Goal: Task Accomplishment & Management: Complete application form

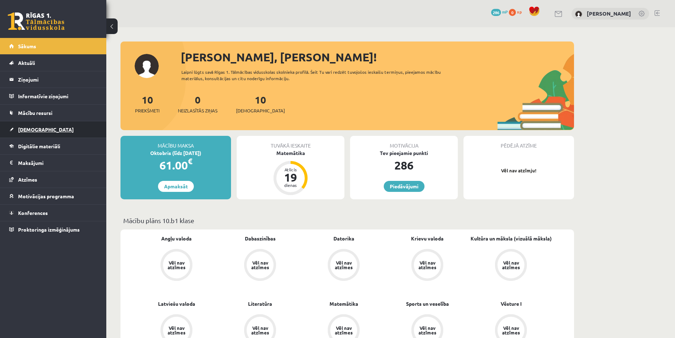
click at [69, 133] on link "[DEMOGRAPHIC_DATA]" at bounding box center [53, 129] width 88 height 16
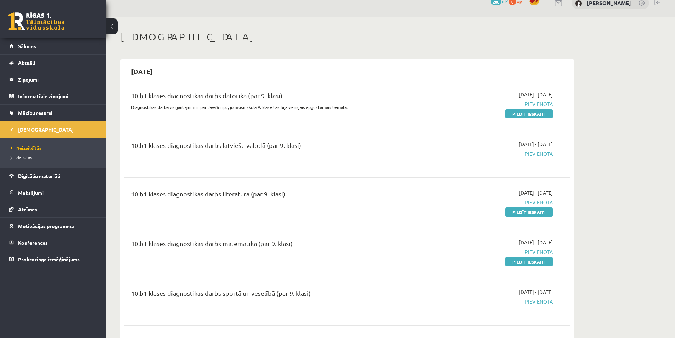
scroll to position [35, 0]
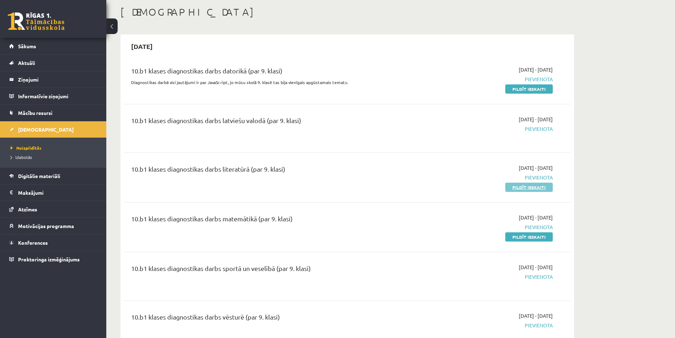
click at [532, 190] on link "Pildīt ieskaiti" at bounding box center [530, 187] width 48 height 9
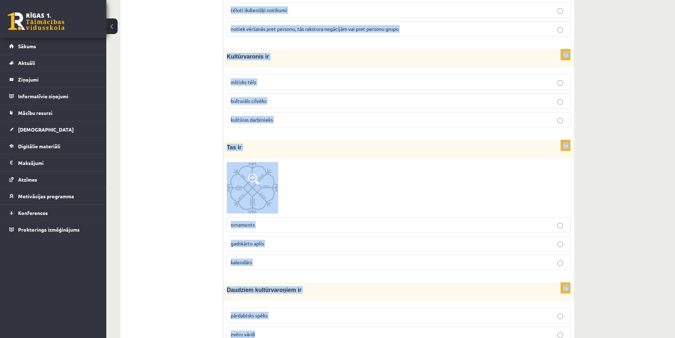
scroll to position [1330, 0]
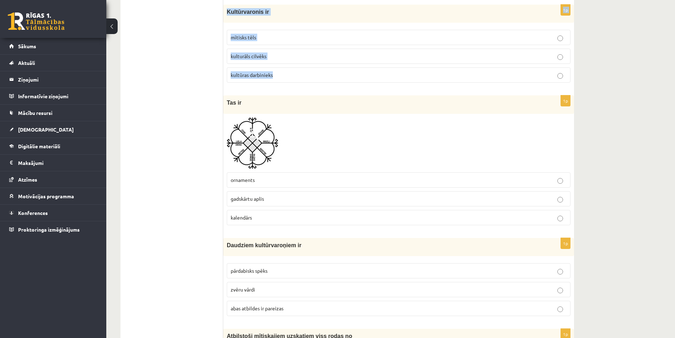
drag, startPoint x: 226, startPoint y: 33, endPoint x: 279, endPoint y: 77, distance: 69.8
click at [279, 77] on form "1p Olimpa kalnā dzīvo olimpieši Olimpiskā komiteja Dievi 1p Zemteksts ir vārdos…" at bounding box center [398, 255] width 337 height 2915
copy form "Olimpa kalnā dzīvo olimpieši Olimpiskā komiteja Dievi 1p Zemteksts ir vārdos ne…"
click at [195, 234] on ul "Tests Izvērtējums!" at bounding box center [176, 255] width 96 height 2915
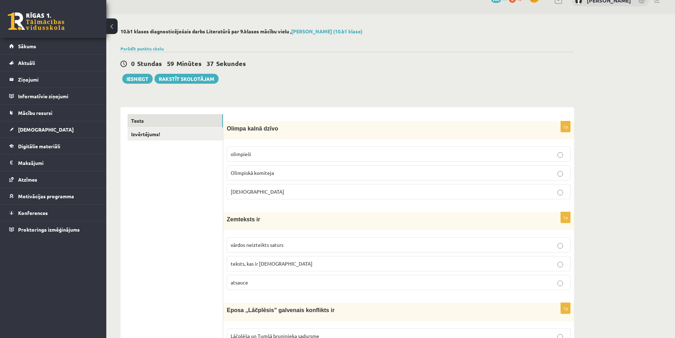
scroll to position [0, 0]
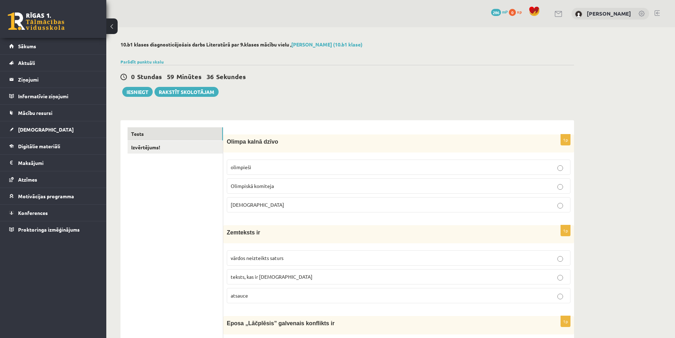
click at [273, 207] on p "Dievi" at bounding box center [399, 204] width 336 height 7
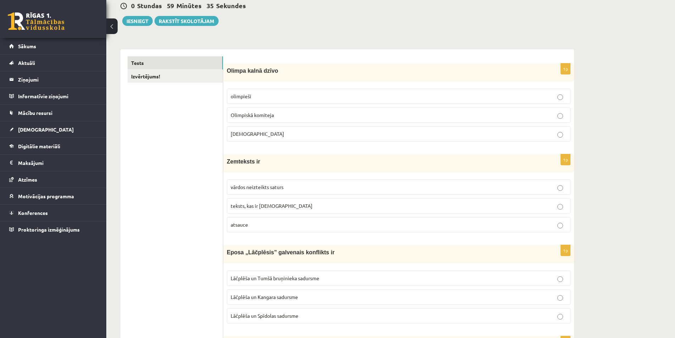
click at [279, 191] on p "vārdos neizteikts saturs" at bounding box center [399, 186] width 336 height 7
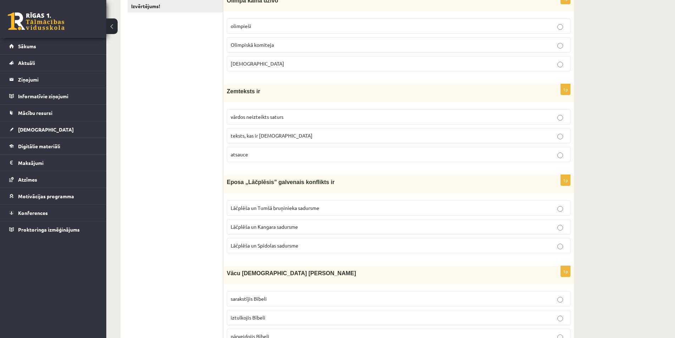
scroll to position [213, 0]
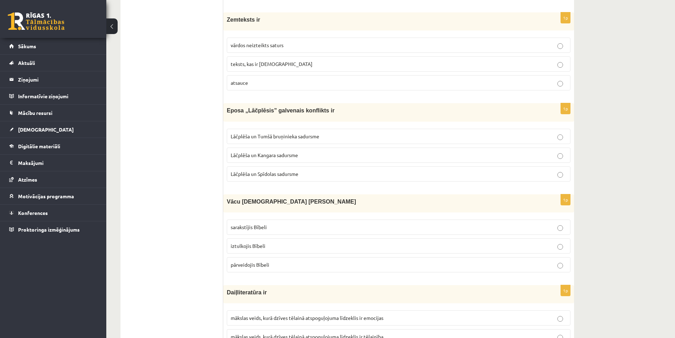
click at [285, 139] on span "Lāčplēša un Tumšā bruņinieka sadursme" at bounding box center [275, 136] width 89 height 6
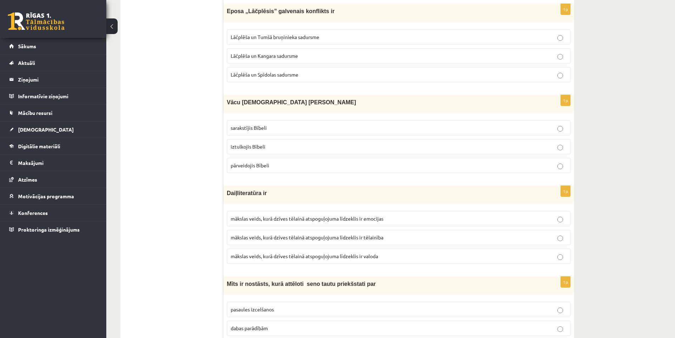
scroll to position [355, 0]
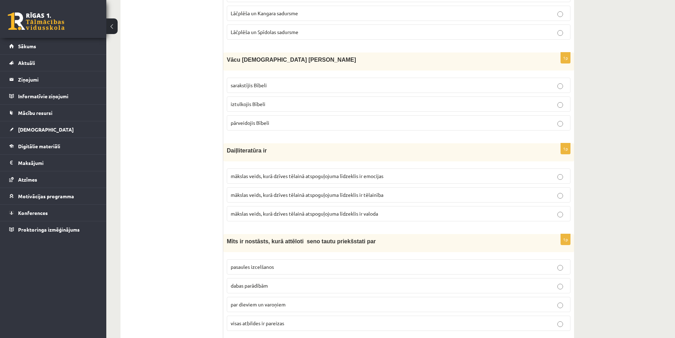
click at [262, 99] on label "iztulkojis Bībeli" at bounding box center [399, 103] width 344 height 15
click at [283, 213] on span "mākslas veids, kurā dzīves tēlainā atspoguļojuma līdzeklis ir valoda" at bounding box center [305, 213] width 148 height 6
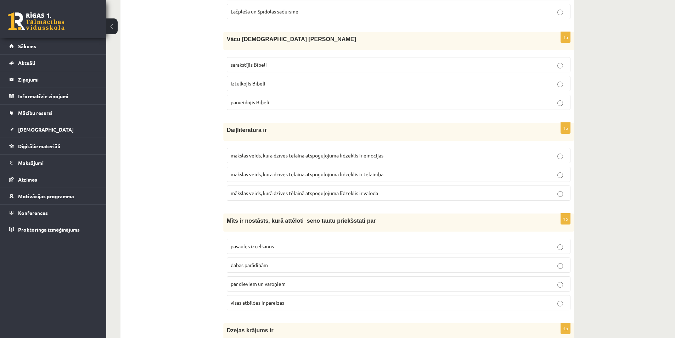
scroll to position [496, 0]
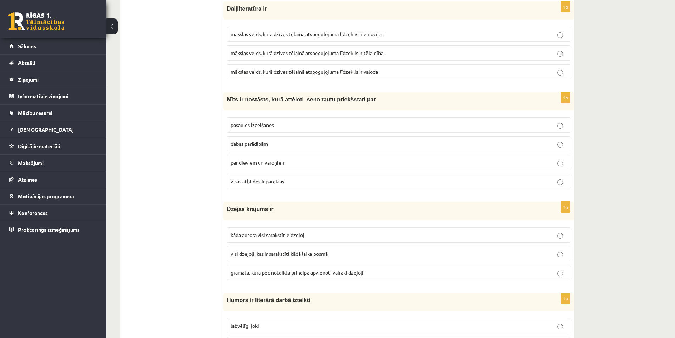
click at [277, 183] on span "visas atbildes ir pareizas" at bounding box center [258, 181] width 54 height 6
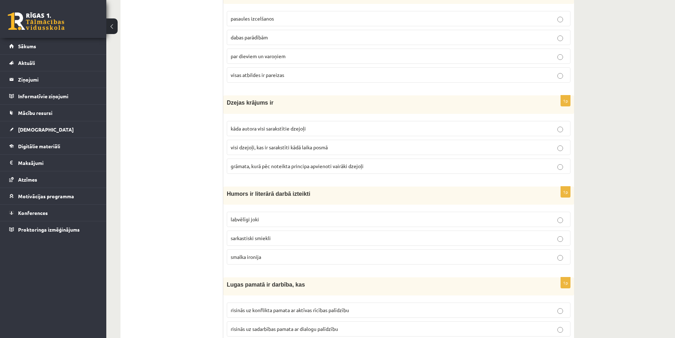
drag, startPoint x: 272, startPoint y: 174, endPoint x: 269, endPoint y: 188, distance: 14.0
click at [271, 174] on fieldset "kāda autora visi sarakstītie dzejoļi visi dzejoļi, kas ir sarakstīti kādā laika…" at bounding box center [399, 146] width 344 height 59
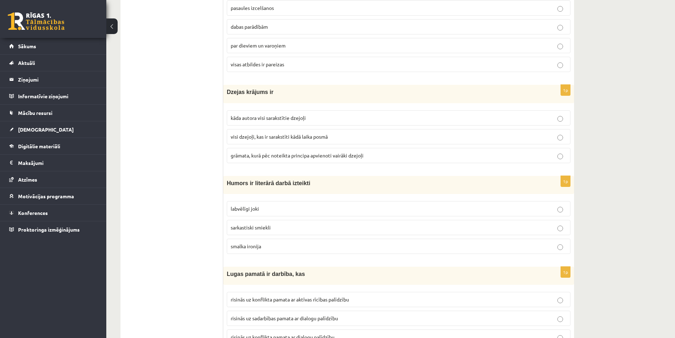
scroll to position [638, 0]
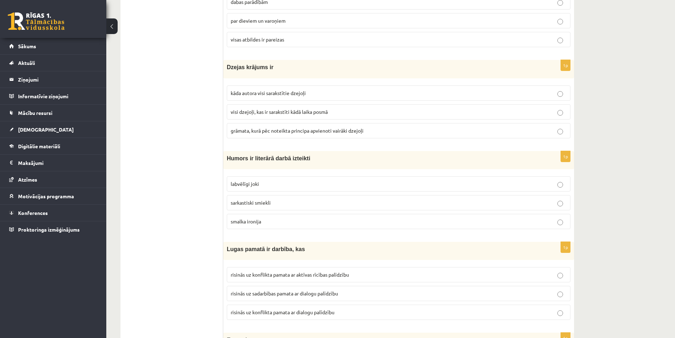
click at [278, 129] on span "grāmata, kurā pēc noteikta principa apvienoti vairāki dzejoļi" at bounding box center [297, 130] width 133 height 6
click at [281, 191] on label "labvēlīgi joki" at bounding box center [399, 183] width 344 height 15
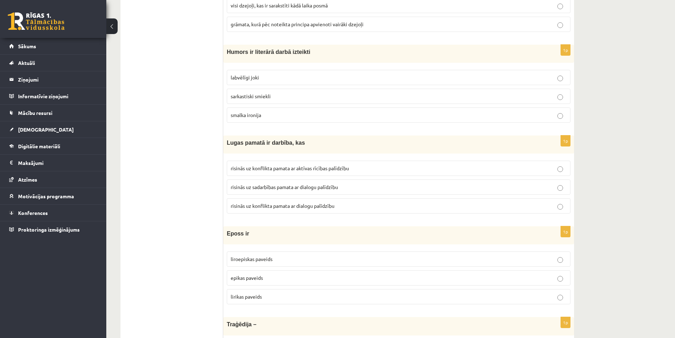
click at [290, 173] on label "risinās uz konflikta pamata ar aktīvas rīcības palīdzību" at bounding box center [399, 168] width 344 height 15
click at [297, 207] on span "risinās uz konflikta pamata ar dialogu palīdzību" at bounding box center [283, 205] width 104 height 6
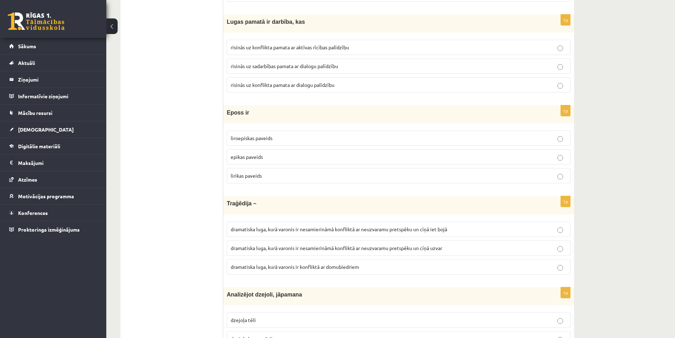
scroll to position [886, 0]
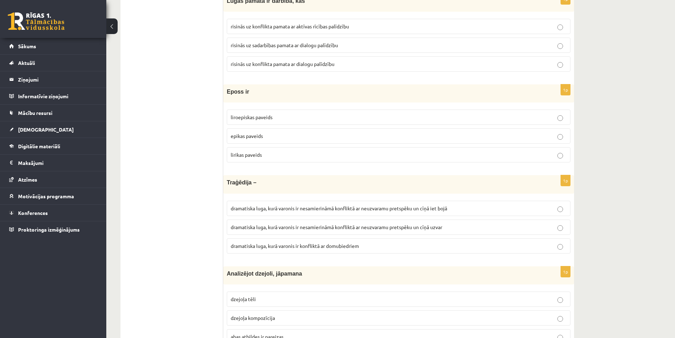
click at [250, 139] on span "epikas paveids" at bounding box center [247, 136] width 32 height 6
click at [336, 219] on fieldset "dramatiska luga, kurā varonis ir nesamierināmā konfliktā ar neuzvaramu pretspēk…" at bounding box center [399, 226] width 344 height 59
click at [348, 212] on p "dramatiska luga, kurā varonis ir nesamierināmā konfliktā ar neuzvaramu pretspēk…" at bounding box center [399, 208] width 336 height 7
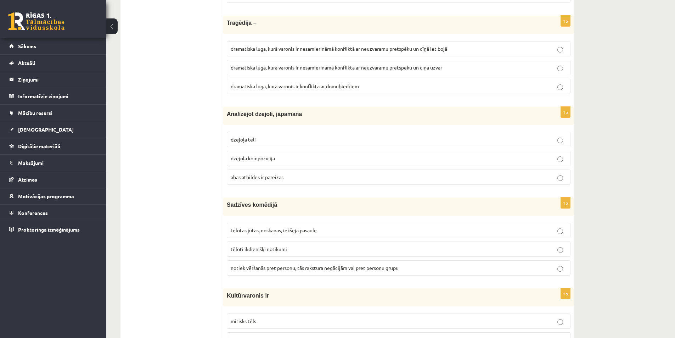
scroll to position [1135, 0]
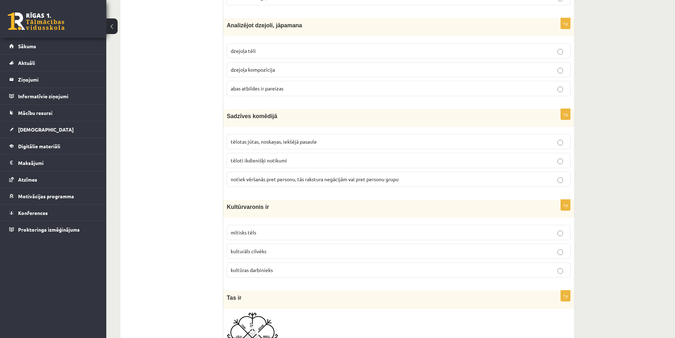
click at [272, 93] on label "abas atbildes ir pareizas" at bounding box center [399, 88] width 344 height 15
click at [308, 143] on span "tēlotas jūtas, noskaņas, iekšējā pasaule" at bounding box center [274, 141] width 86 height 6
click at [311, 164] on p "tēloti ikdienišķi notikumi" at bounding box center [399, 160] width 336 height 7
click at [290, 234] on p "mītisks tēls" at bounding box center [399, 232] width 336 height 7
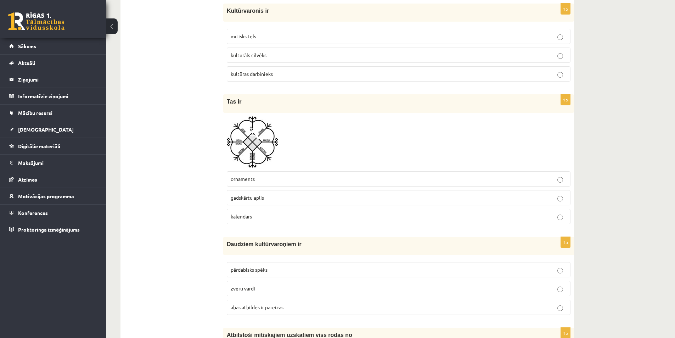
scroll to position [1347, 0]
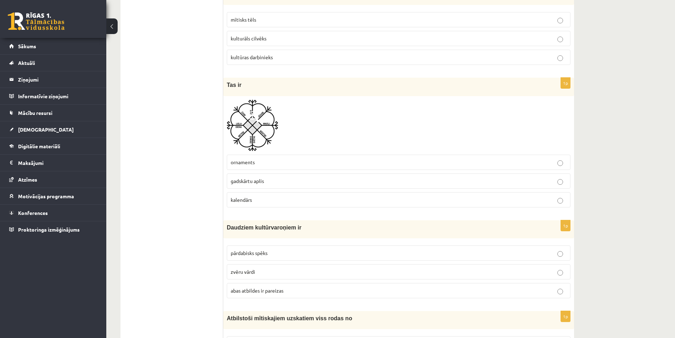
click at [256, 143] on img at bounding box center [252, 125] width 51 height 51
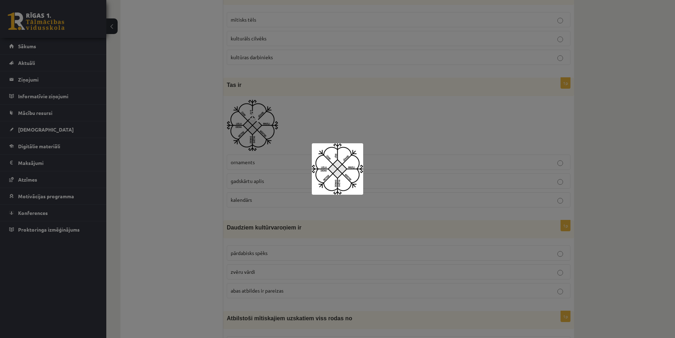
click at [256, 151] on div at bounding box center [337, 169] width 675 height 338
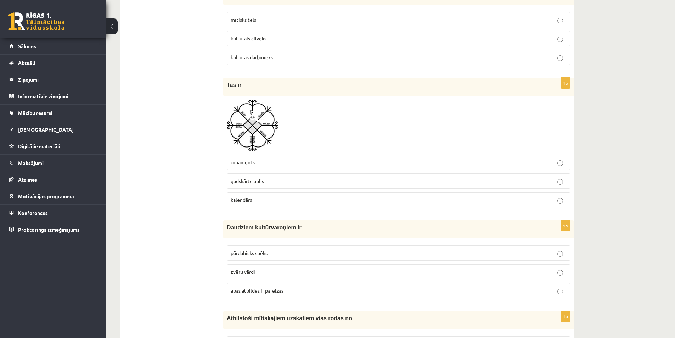
click at [261, 199] on p "kalendārs" at bounding box center [399, 199] width 336 height 7
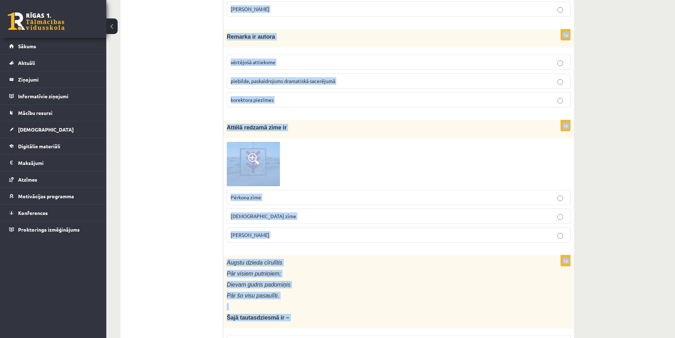
scroll to position [2726, 0]
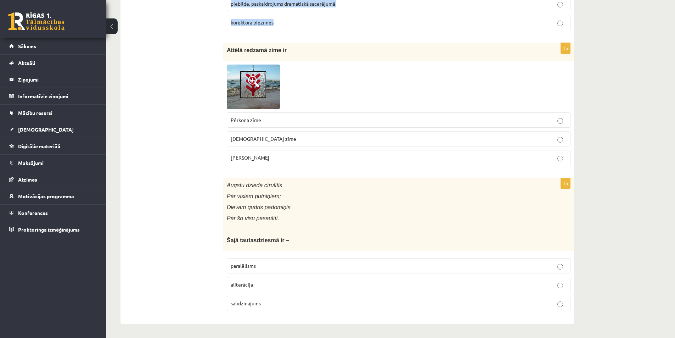
drag, startPoint x: 227, startPoint y: 48, endPoint x: 298, endPoint y: 27, distance: 73.8
copy form "Daudziem kultūrvaroņiem ir pārdabisks spēks zvēru vārdi abas atbildes ir pareiz…"
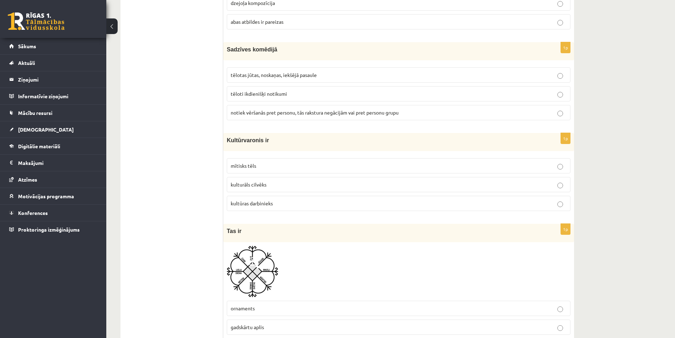
scroll to position [1414, 0]
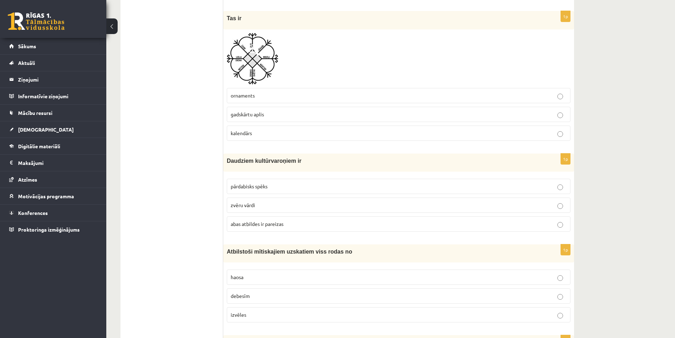
click at [158, 169] on ul "Tests Izvērtējums!" at bounding box center [176, 170] width 96 height 2915
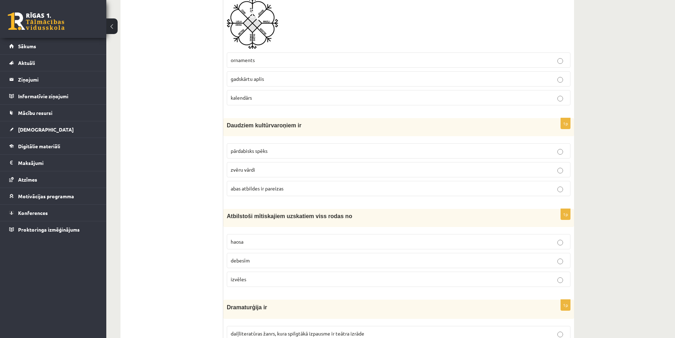
click at [234, 185] on p "abas atbildes ir pareizas" at bounding box center [399, 188] width 336 height 7
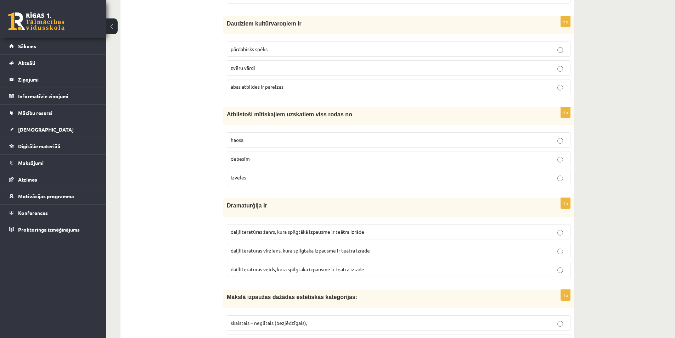
scroll to position [1556, 0]
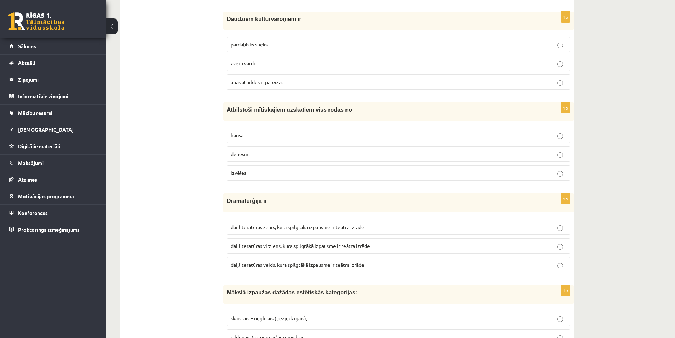
click at [243, 137] on span "haosa" at bounding box center [237, 135] width 13 height 6
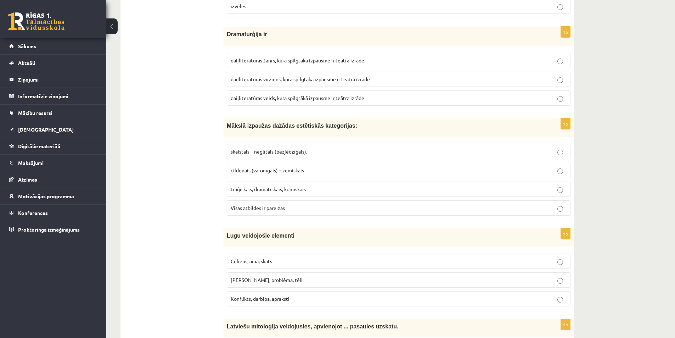
scroll to position [1698, 0]
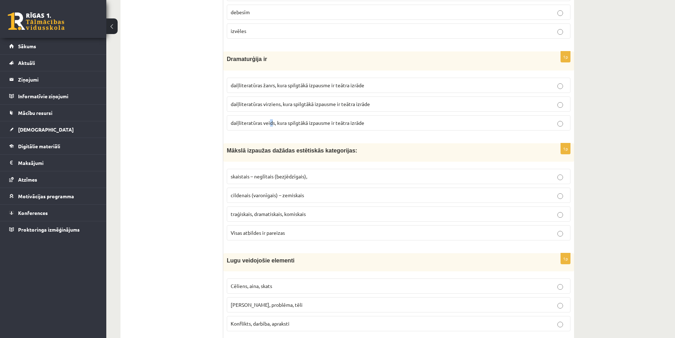
click at [272, 129] on label "daiļliteratūras veids, kura spilgtākā izpausme ir teātra izrāde" at bounding box center [399, 122] width 344 height 15
click at [271, 125] on span "daiļliteratūras veids, kura spilgtākā izpausme ir teātra izrāde" at bounding box center [298, 122] width 134 height 6
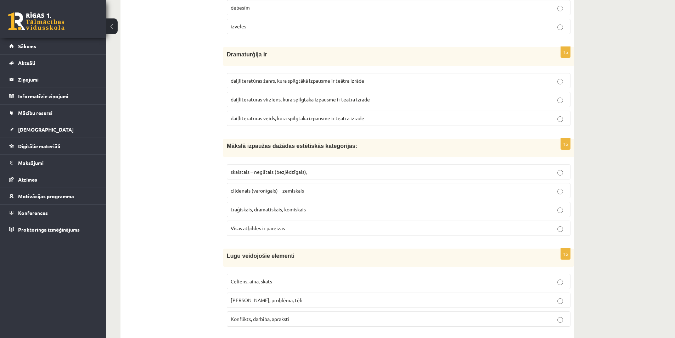
scroll to position [1733, 0]
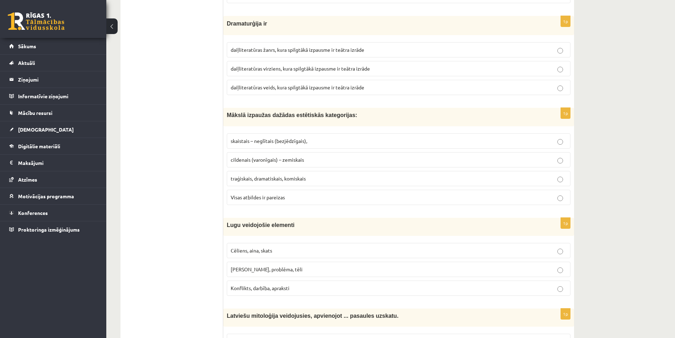
click at [283, 198] on span "Visas atbildes ir pareizas" at bounding box center [258, 197] width 54 height 6
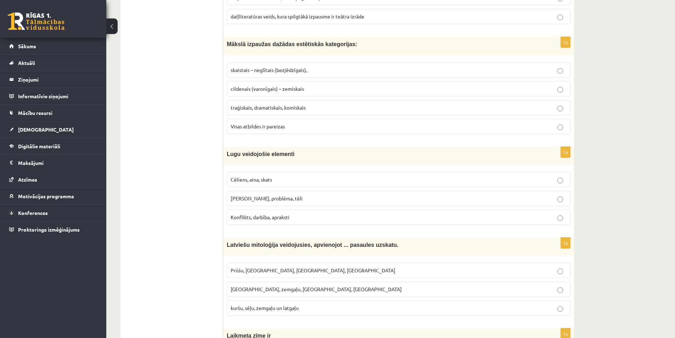
click at [277, 180] on p "Cēliens, aina, skats" at bounding box center [399, 179] width 336 height 7
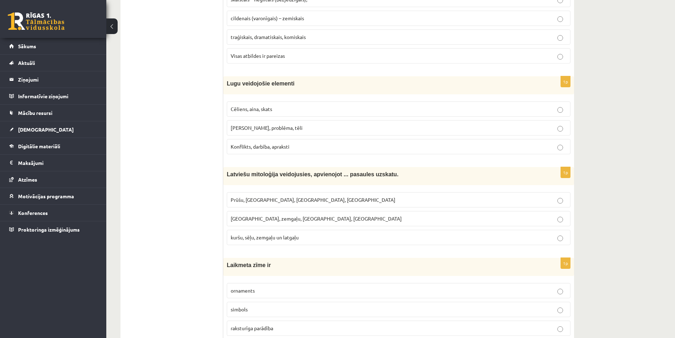
scroll to position [1875, 0]
click at [289, 221] on span "Kuršu, zemgaļu, latgaļu, prūšu" at bounding box center [316, 218] width 171 height 6
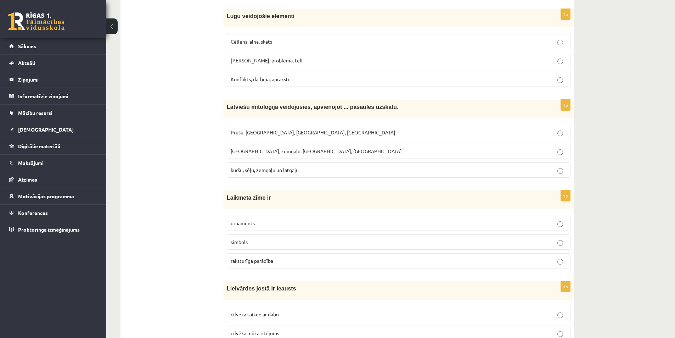
scroll to position [1946, 0]
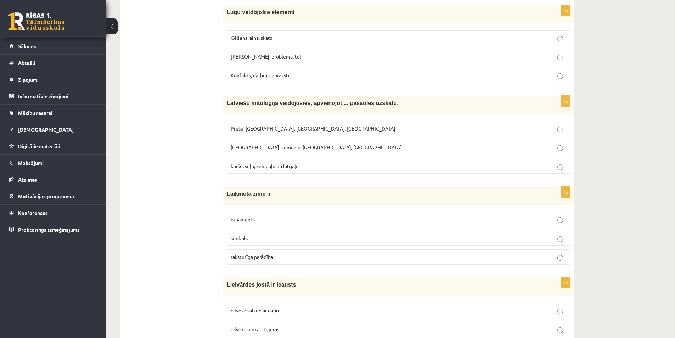
click at [281, 174] on label "kuršu, sēļu, zemgaļu un latgaļu" at bounding box center [399, 165] width 344 height 15
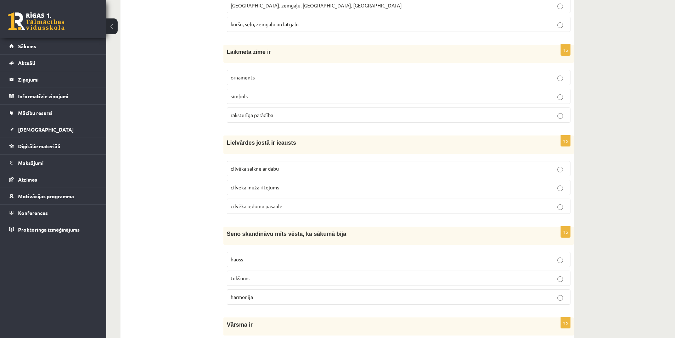
scroll to position [2123, 0]
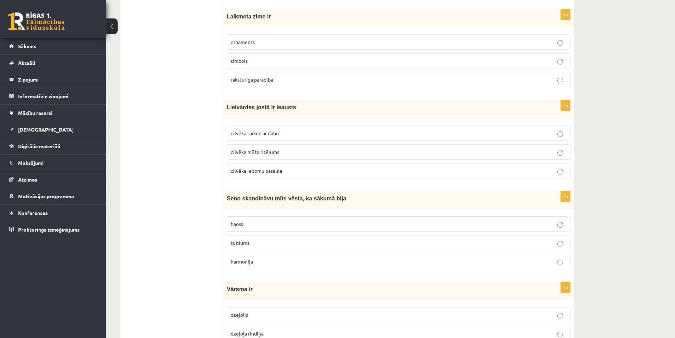
click at [263, 83] on p "raksturīga parādība" at bounding box center [399, 79] width 336 height 7
click at [283, 152] on p "cilvēka mūža ritējums" at bounding box center [399, 151] width 336 height 7
click at [257, 226] on p "haoss" at bounding box center [399, 223] width 336 height 7
click at [268, 245] on p "tukšums" at bounding box center [399, 242] width 336 height 7
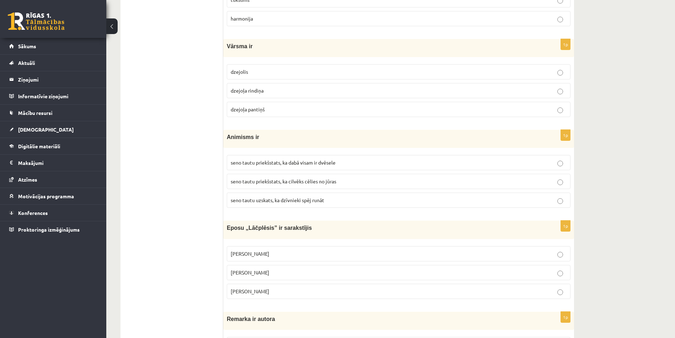
scroll to position [2371, 0]
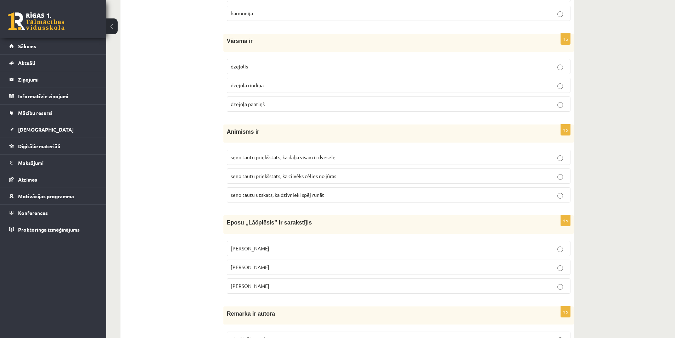
click at [268, 106] on p "dzejoļa pantiņš" at bounding box center [399, 103] width 336 height 7
click at [303, 178] on span "seno tautu priekšstats, ka cilvēks cēlies no jūras" at bounding box center [284, 176] width 106 height 6
click at [302, 161] on p "seno tautu priekšstats, ka dabā visam ir dvēsele" at bounding box center [399, 157] width 336 height 7
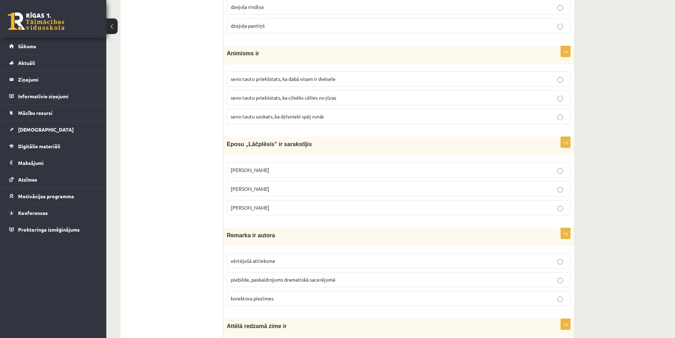
scroll to position [2478, 0]
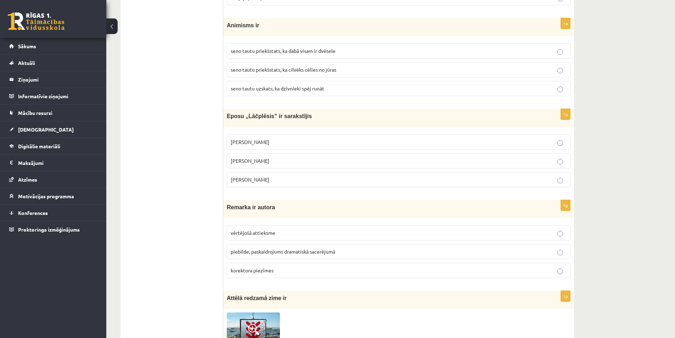
click at [282, 160] on p "Andrejs Pumpurs" at bounding box center [399, 160] width 336 height 7
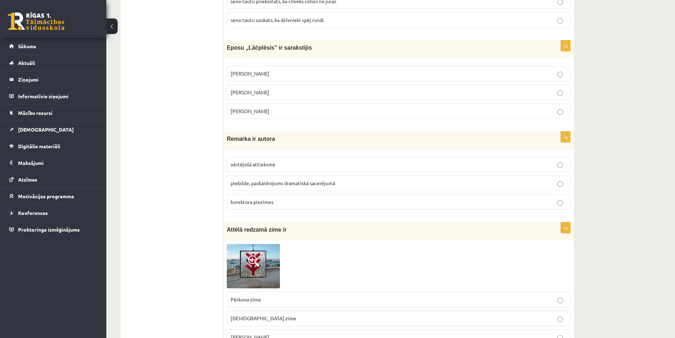
scroll to position [2584, 0]
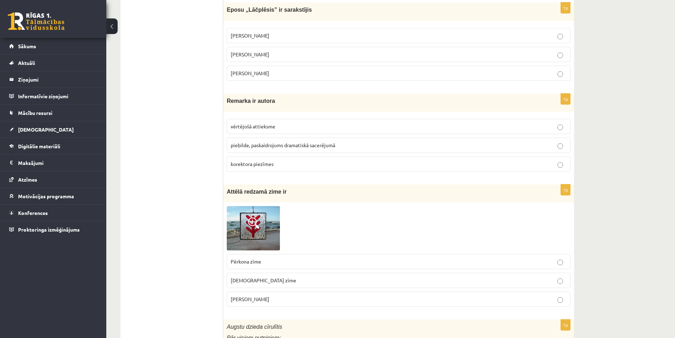
click at [271, 149] on p "piebilde, paskaidrojums dramatiskā sacerējumā" at bounding box center [399, 144] width 336 height 7
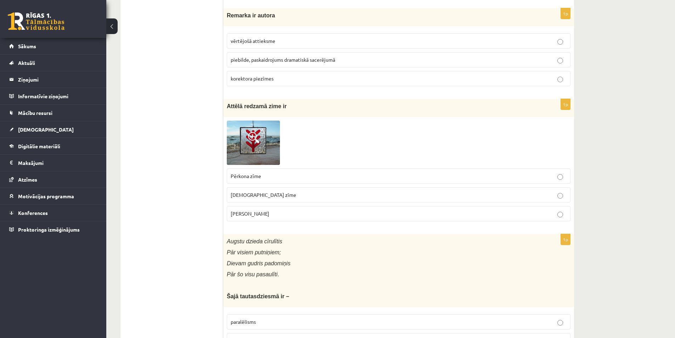
scroll to position [2726, 0]
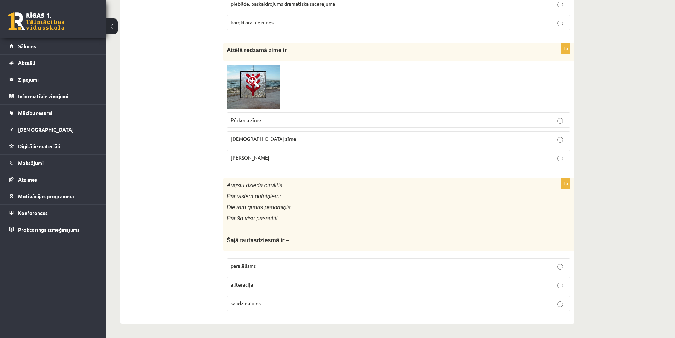
click at [297, 161] on label "Laimas slotiņa" at bounding box center [399, 157] width 344 height 15
drag, startPoint x: 275, startPoint y: 205, endPoint x: 297, endPoint y: 290, distance: 88.4
click at [305, 238] on p "Šajā tautasdziesmā ir –" at bounding box center [381, 239] width 308 height 7
click at [227, 189] on div "Augstu dzieda cīrulītis Pār visiem putniņiem; Dievam gudris padomiņis Pār šo vi…" at bounding box center [398, 214] width 351 height 73
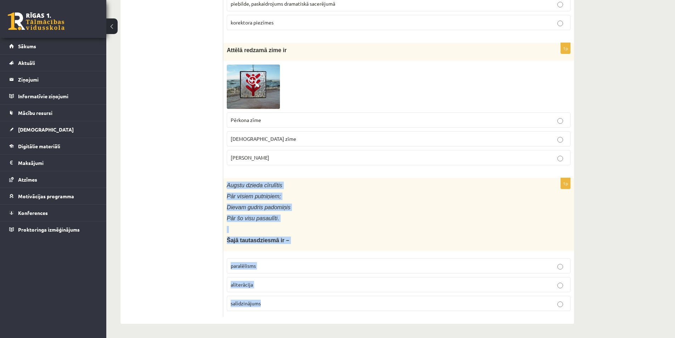
drag, startPoint x: 225, startPoint y: 183, endPoint x: 272, endPoint y: 304, distance: 129.9
click at [272, 304] on div "1p Augstu dzieda cīrulītis Pār visiem putniņiem; Dievam gudris padomiņis Pār šo…" at bounding box center [398, 247] width 351 height 139
copy div "Augstu dzieda cīrulītis Pār visiem putniņiem; Dievam gudris padomiņis Pār šo vi…"
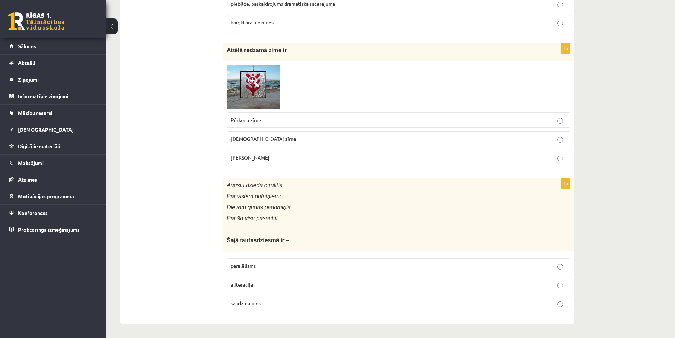
click at [258, 270] on label "paralēlisms" at bounding box center [399, 265] width 344 height 15
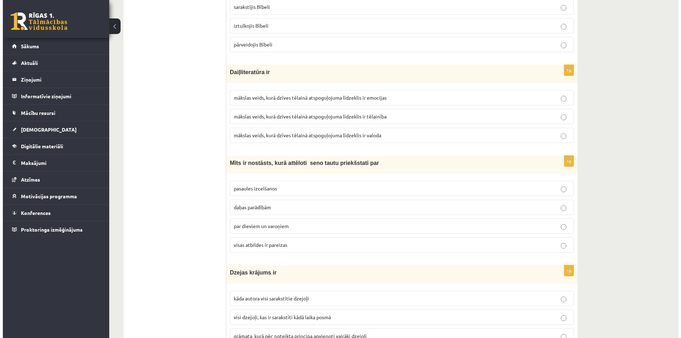
scroll to position [0, 0]
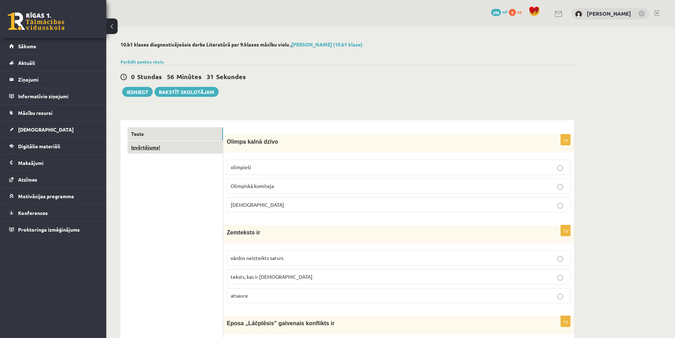
click at [174, 151] on link "Izvērtējums!" at bounding box center [175, 147] width 95 height 13
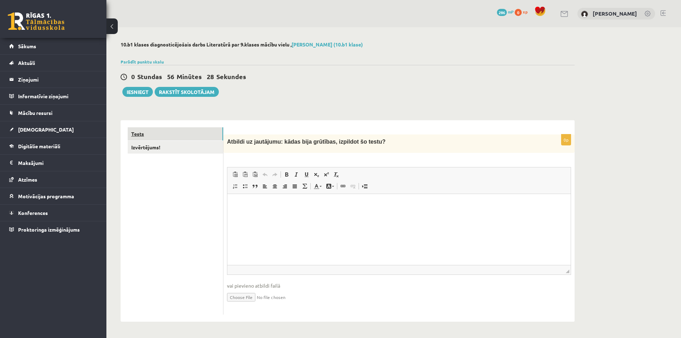
click at [161, 137] on link "Tests" at bounding box center [175, 133] width 95 height 13
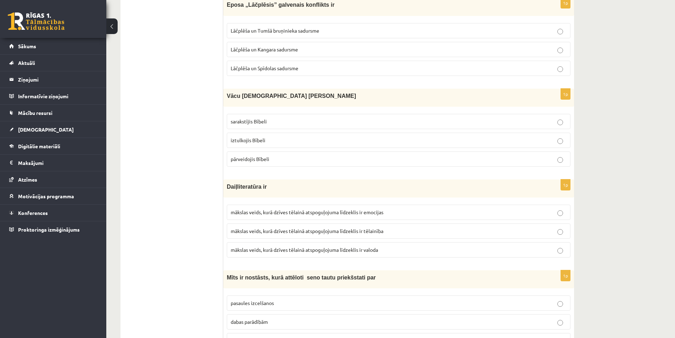
scroll to position [319, 0]
click at [297, 118] on p "sarakstījis Bībeli" at bounding box center [399, 120] width 336 height 7
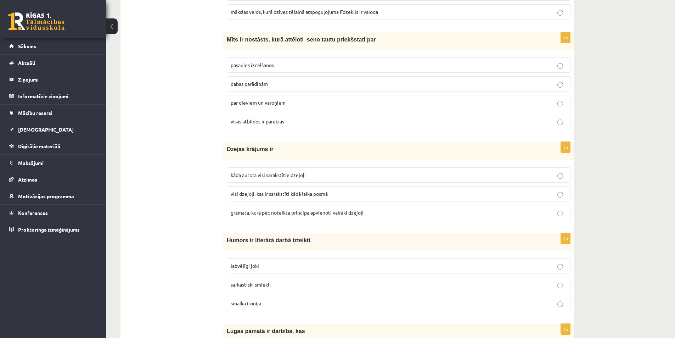
scroll to position [603, 0]
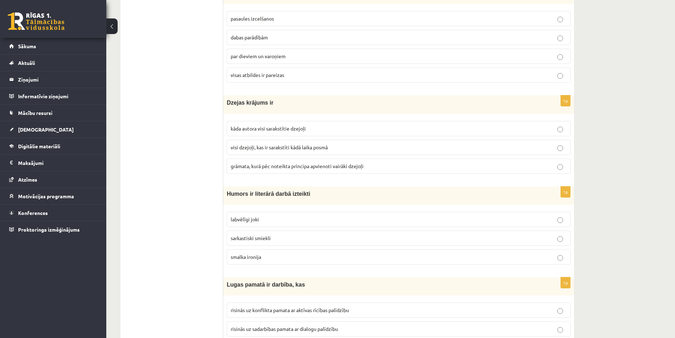
click at [319, 260] on p "smalka ironija" at bounding box center [399, 256] width 336 height 7
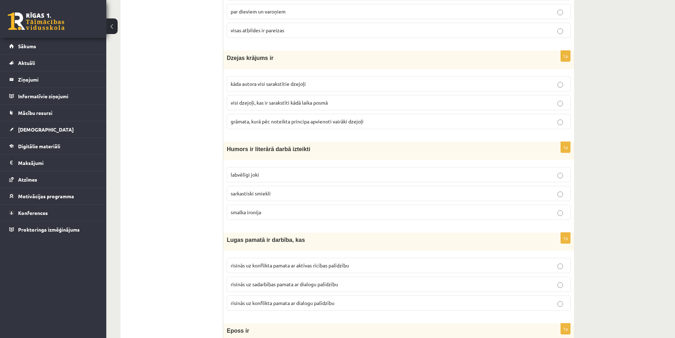
scroll to position [957, 0]
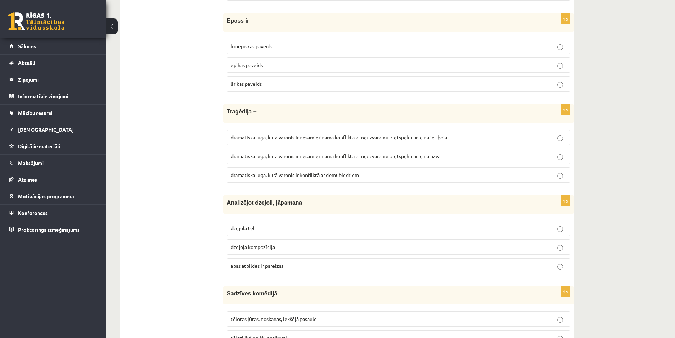
click at [319, 229] on p "dzejoļa tēli" at bounding box center [399, 227] width 336 height 7
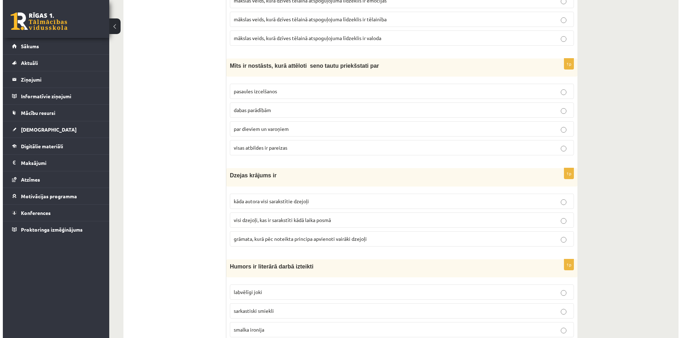
scroll to position [0, 0]
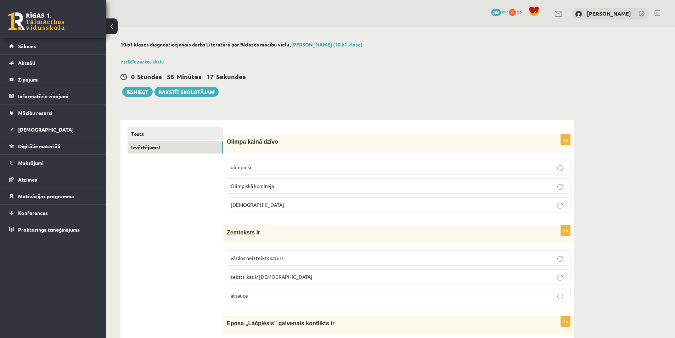
click at [173, 147] on link "Izvērtējums!" at bounding box center [175, 147] width 95 height 13
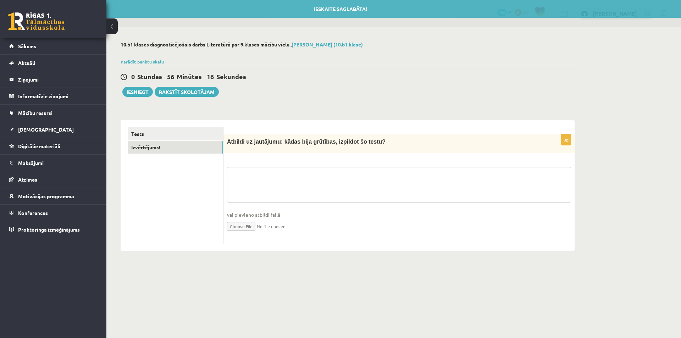
click at [286, 172] on textarea at bounding box center [399, 184] width 344 height 35
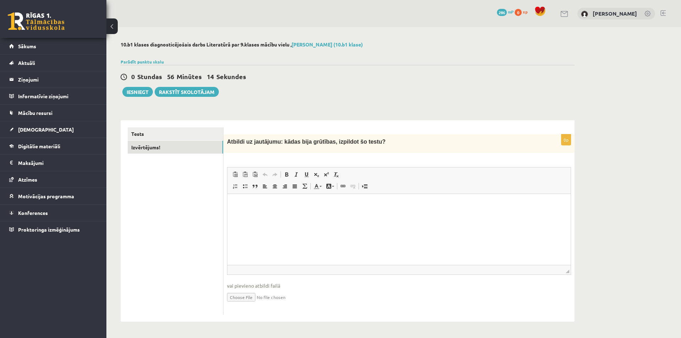
click at [247, 196] on html at bounding box center [398, 205] width 343 height 22
click at [138, 90] on button "Iesniegt" at bounding box center [137, 92] width 30 height 10
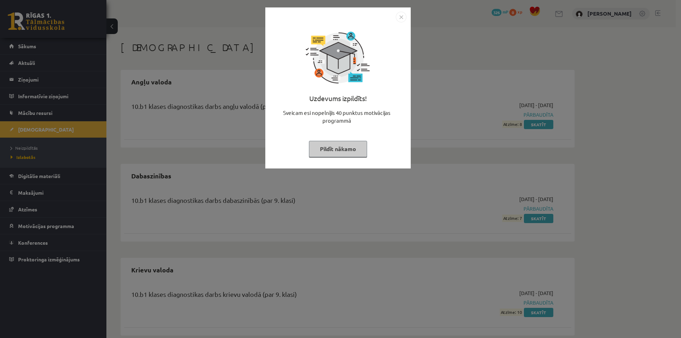
click at [404, 22] on img "Close" at bounding box center [401, 17] width 11 height 11
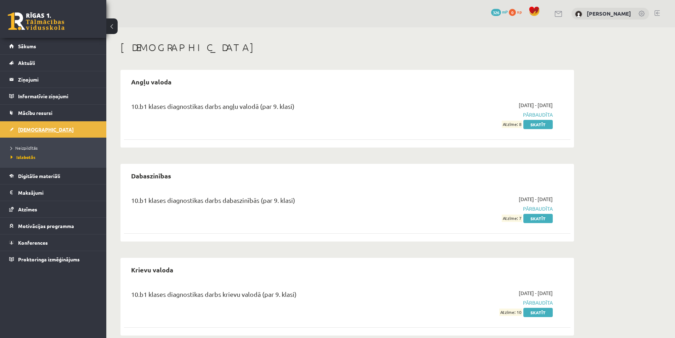
click at [45, 129] on link "[DEMOGRAPHIC_DATA]" at bounding box center [53, 129] width 88 height 16
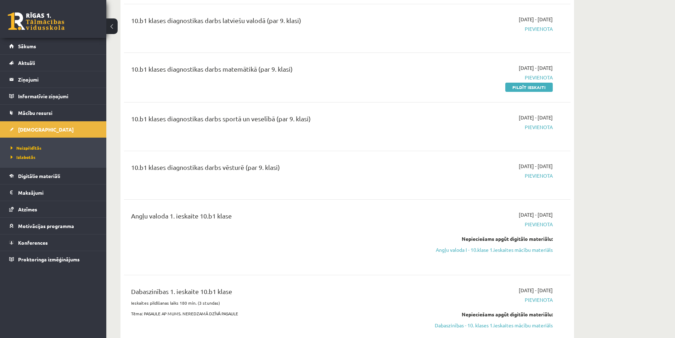
scroll to position [142, 0]
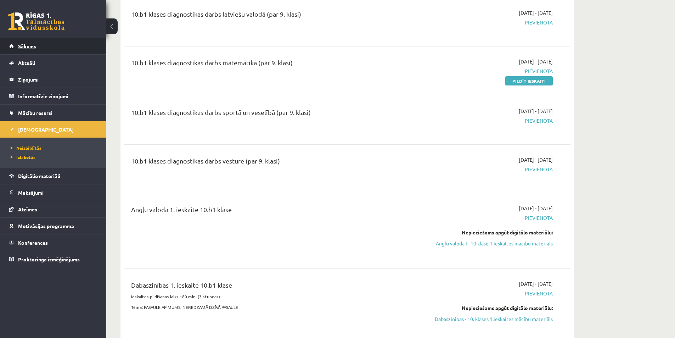
click at [58, 48] on link "Sākums" at bounding box center [53, 46] width 88 height 16
